Goal: Go to known website: Access a specific website the user already knows

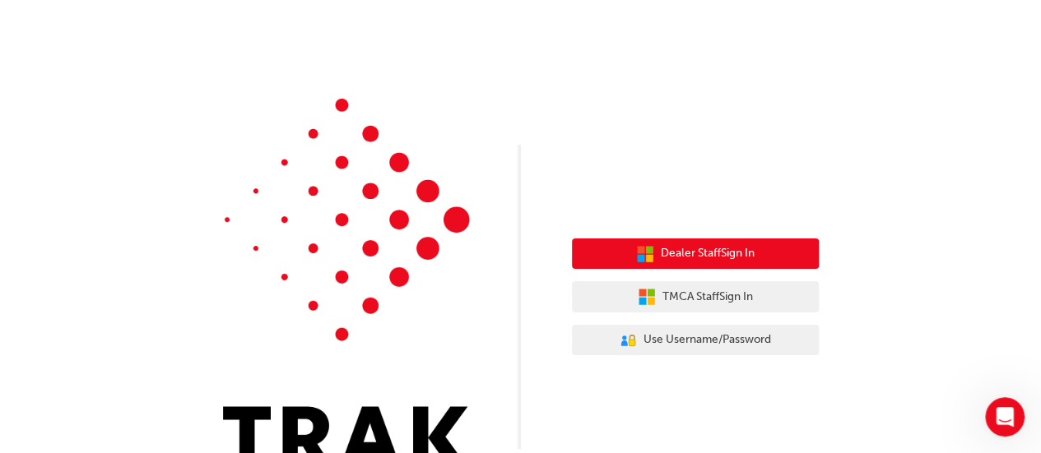
click at [713, 251] on span "Dealer Staff Sign In" at bounding box center [708, 253] width 94 height 19
